Goal: Information Seeking & Learning: Learn about a topic

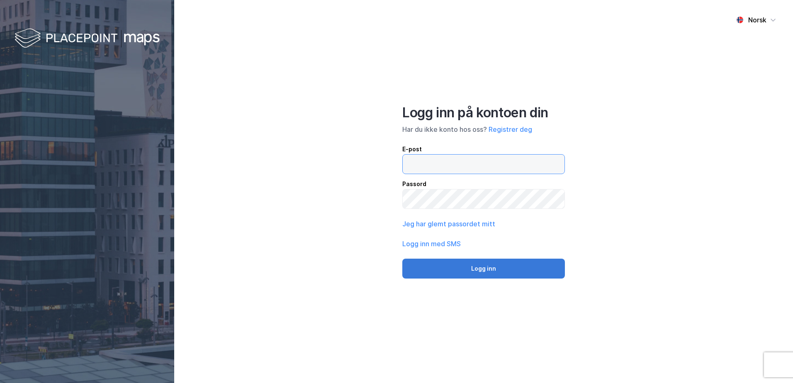
type input "[EMAIL_ADDRESS][DOMAIN_NAME]"
click at [492, 266] on button "Logg inn" at bounding box center [483, 269] width 163 height 20
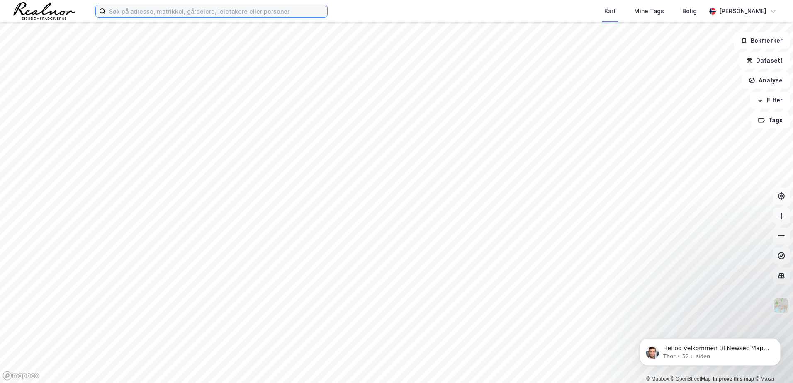
click at [174, 10] on input at bounding box center [217, 11] width 222 height 12
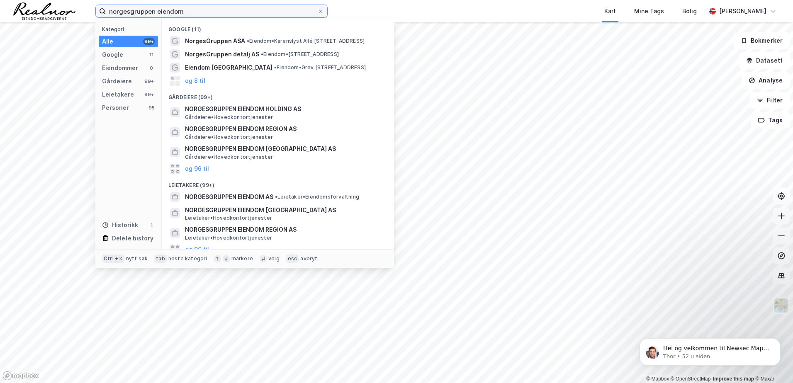
type input "norgesgruppen eiendom"
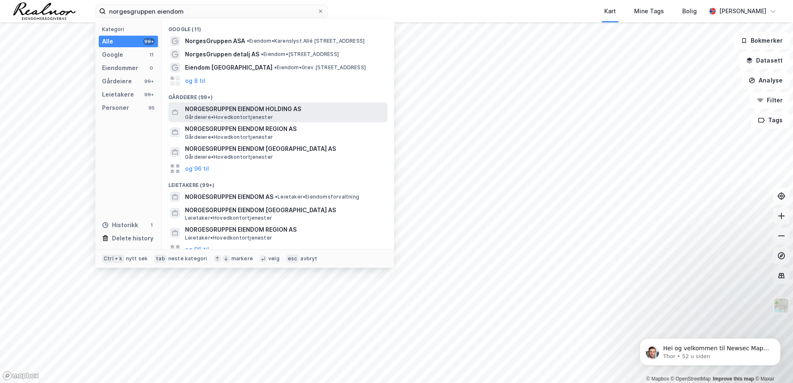
click at [217, 108] on span "NORGESGRUPPEN EIENDOM HOLDING AS" at bounding box center [284, 109] width 199 height 10
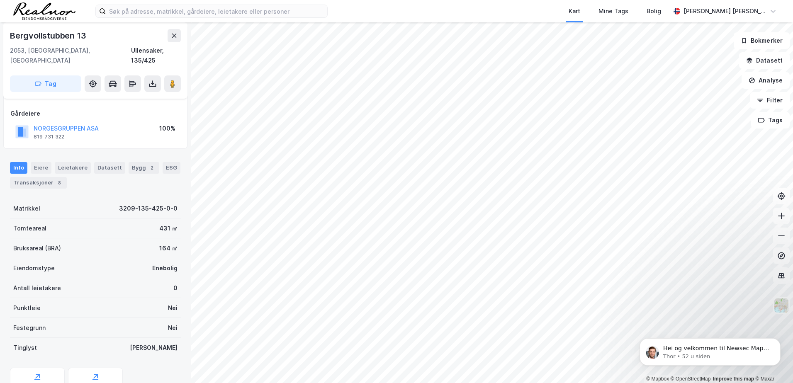
scroll to position [27, 0]
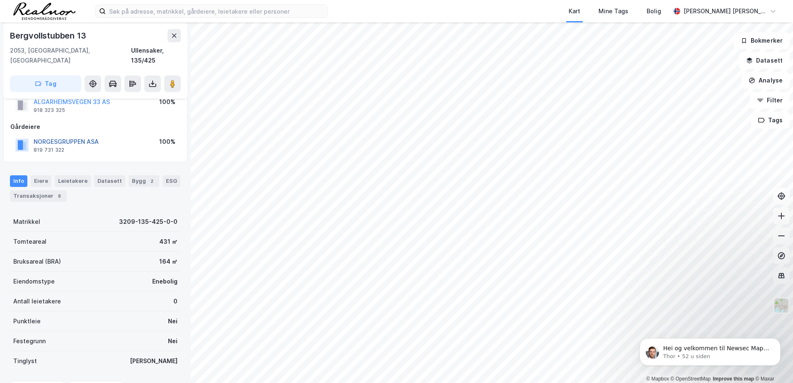
click at [0, 0] on button "NORGESGRUPPEN ASA" at bounding box center [0, 0] width 0 height 0
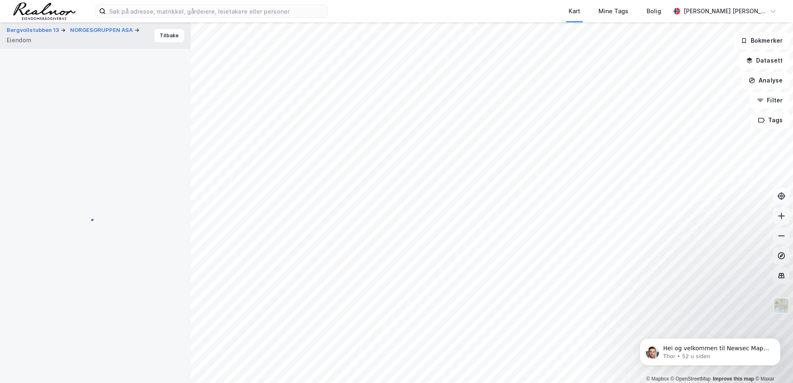
scroll to position [27, 0]
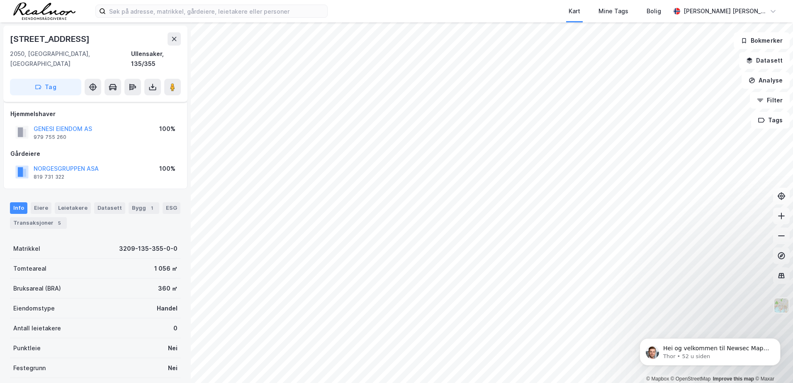
scroll to position [27, 0]
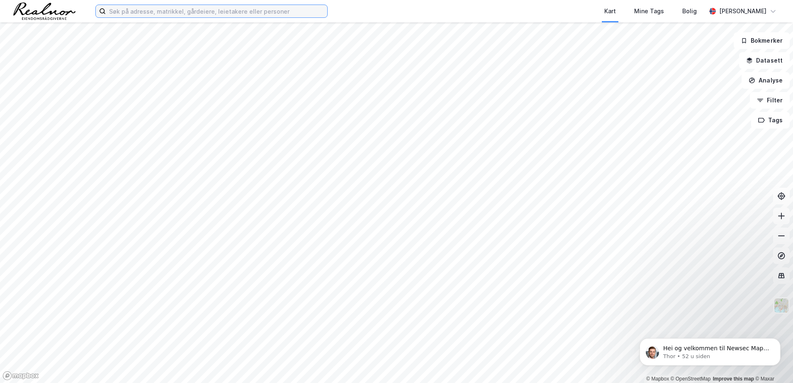
click at [163, 12] on input at bounding box center [217, 11] width 222 height 12
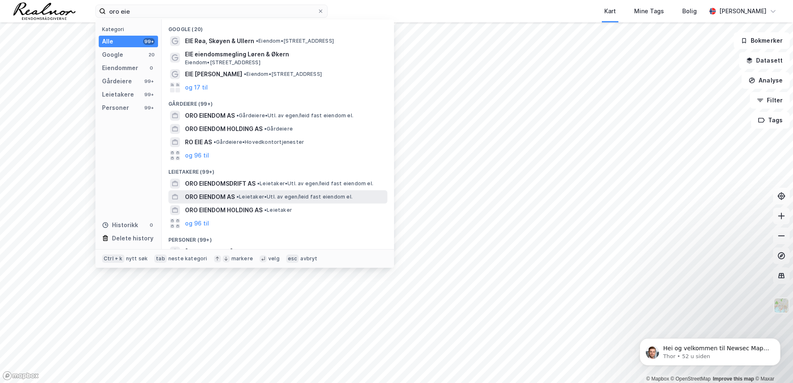
click at [212, 194] on span "ORO EIENDOM AS" at bounding box center [210, 197] width 50 height 10
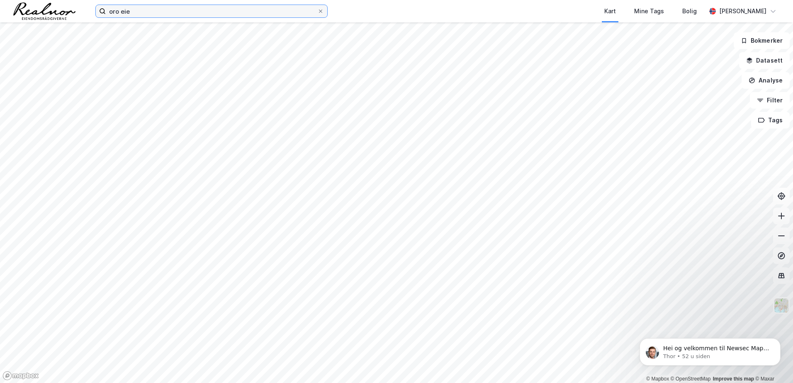
click at [187, 10] on input "oro eie" at bounding box center [212, 11] width 212 height 12
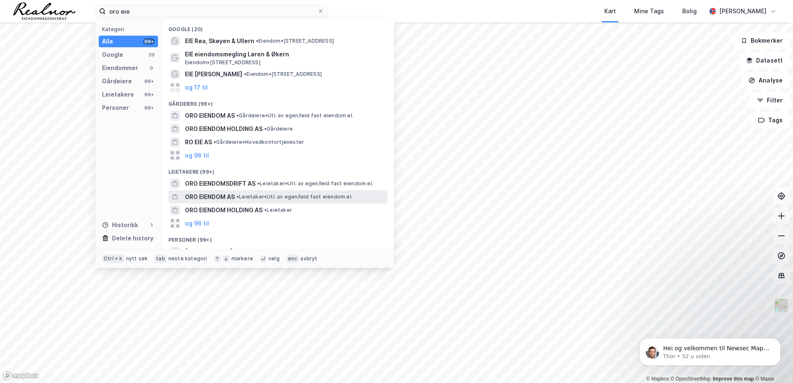
click at [217, 194] on span "ORO EIENDOM AS" at bounding box center [210, 197] width 50 height 10
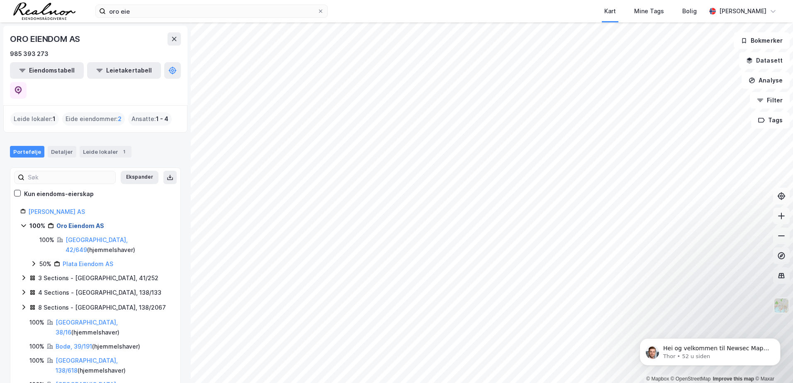
click at [88, 222] on link "Oro Eiendom AS" at bounding box center [80, 225] width 48 height 7
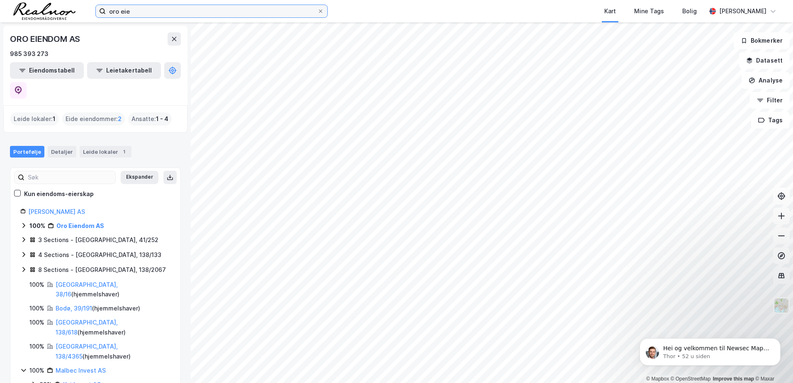
click at [138, 17] on input "oro eie" at bounding box center [212, 11] width 212 height 12
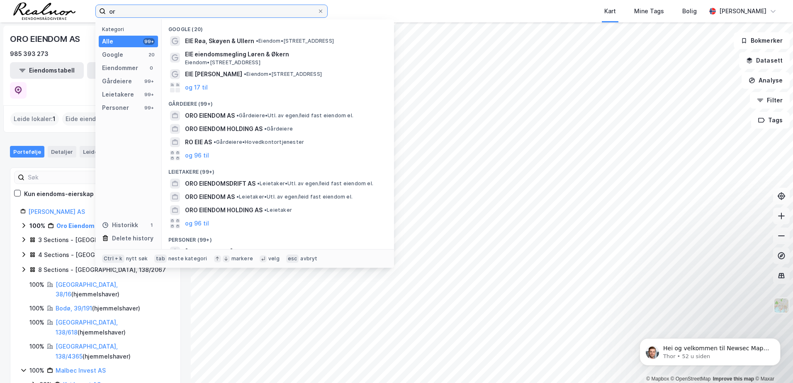
type input "o"
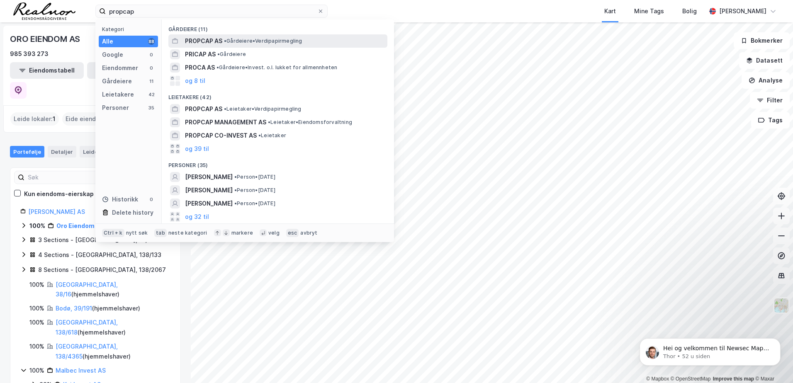
click at [202, 43] on span "PROPCAP AS" at bounding box center [203, 41] width 37 height 10
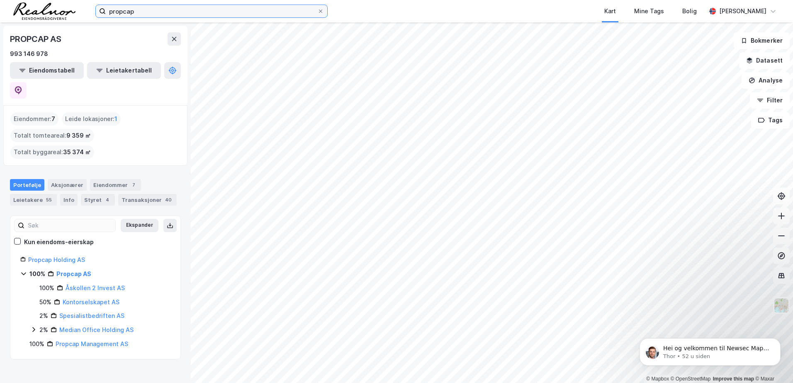
click at [138, 12] on input "propcap" at bounding box center [212, 11] width 212 height 12
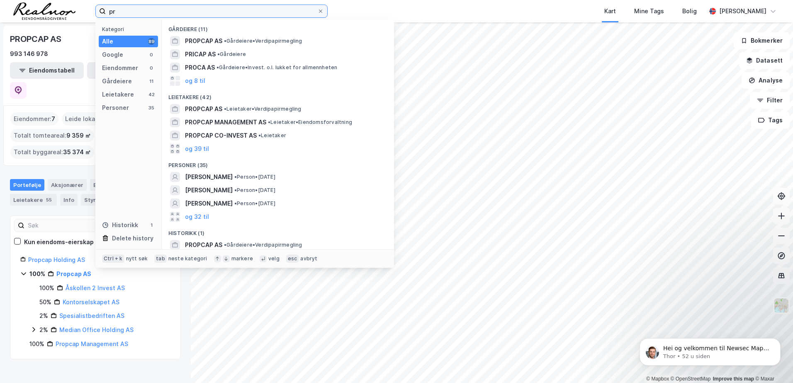
type input "p"
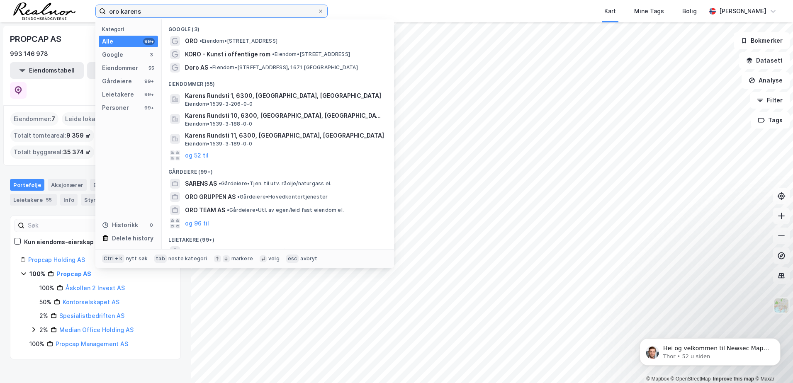
drag, startPoint x: 146, startPoint y: 14, endPoint x: 90, endPoint y: 8, distance: 55.9
click at [90, 8] on div "oro karens Kategori Alle 99+ Google 3 Eiendommer 55 Gårdeiere 99+ Leietakere 99…" at bounding box center [396, 11] width 793 height 22
click at [150, 14] on input "oro karens" at bounding box center [212, 11] width 212 height 12
click at [151, 12] on input "oro karens" at bounding box center [212, 11] width 212 height 12
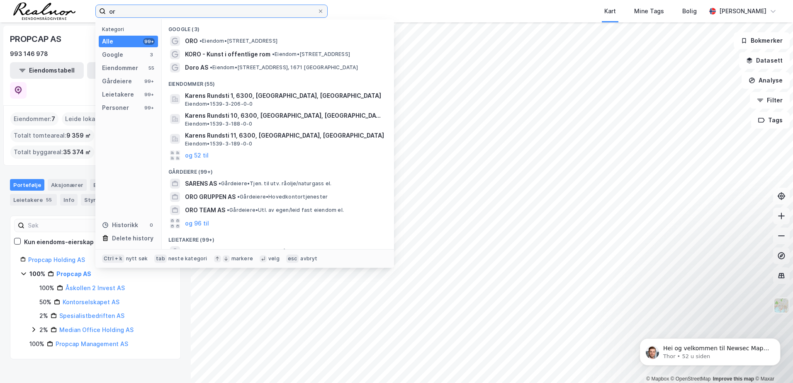
type input "o"
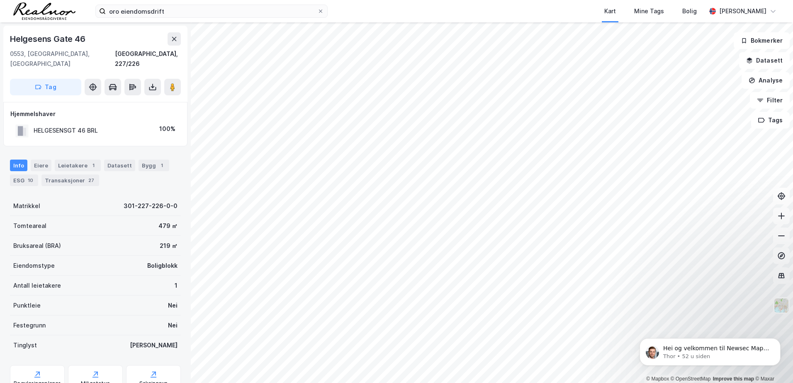
click at [793, 121] on html "oro eiendomsdrift Kart Mine Tags Bolig Stine Isaksen © Mapbox © OpenStreetMap I…" at bounding box center [396, 191] width 793 height 383
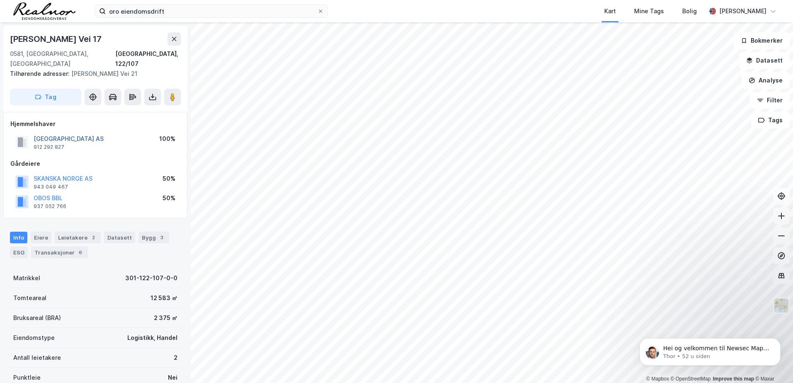
click at [0, 0] on button "ØKERN PARK AS" at bounding box center [0, 0] width 0 height 0
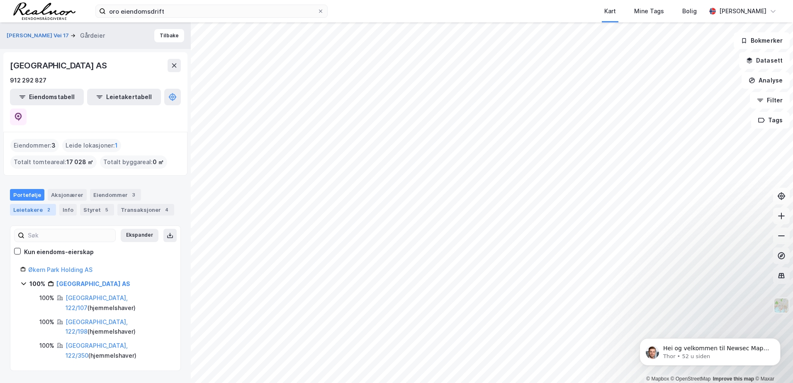
click at [41, 204] on div "Leietakere 2" at bounding box center [33, 210] width 46 height 12
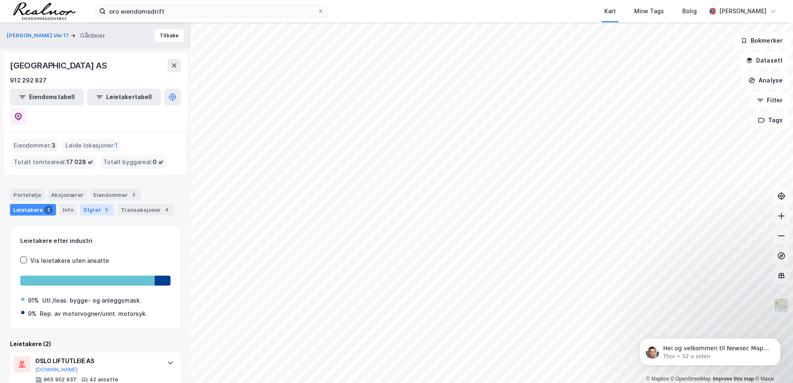
click at [91, 204] on div "Styret 5" at bounding box center [97, 210] width 34 height 12
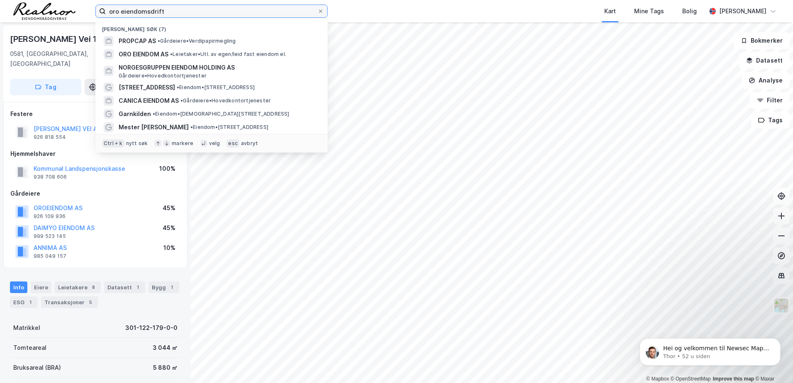
click at [178, 8] on input "oro eiendomsdrift" at bounding box center [212, 11] width 212 height 12
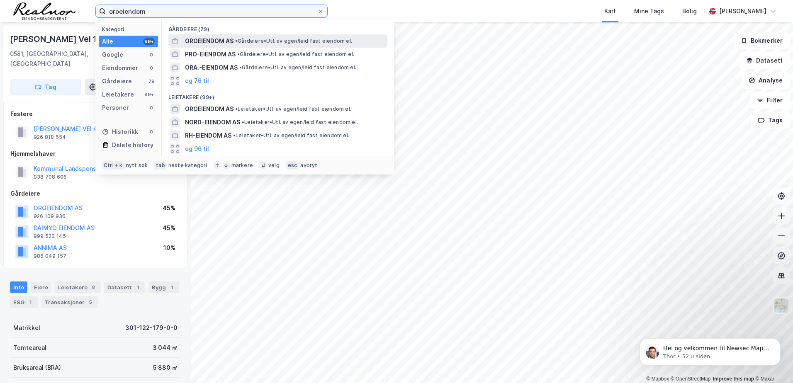
type input "oroeiendom"
click at [210, 38] on span "OROEIENDOM AS" at bounding box center [209, 41] width 49 height 10
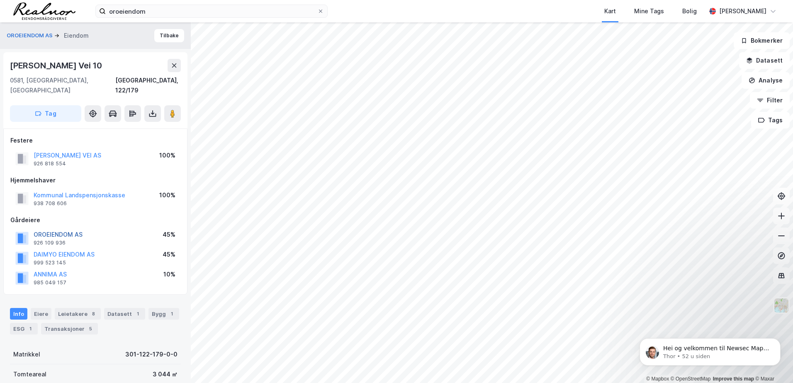
click at [0, 0] on button "OROEIENDOM AS" at bounding box center [0, 0] width 0 height 0
